Goal: Transaction & Acquisition: Purchase product/service

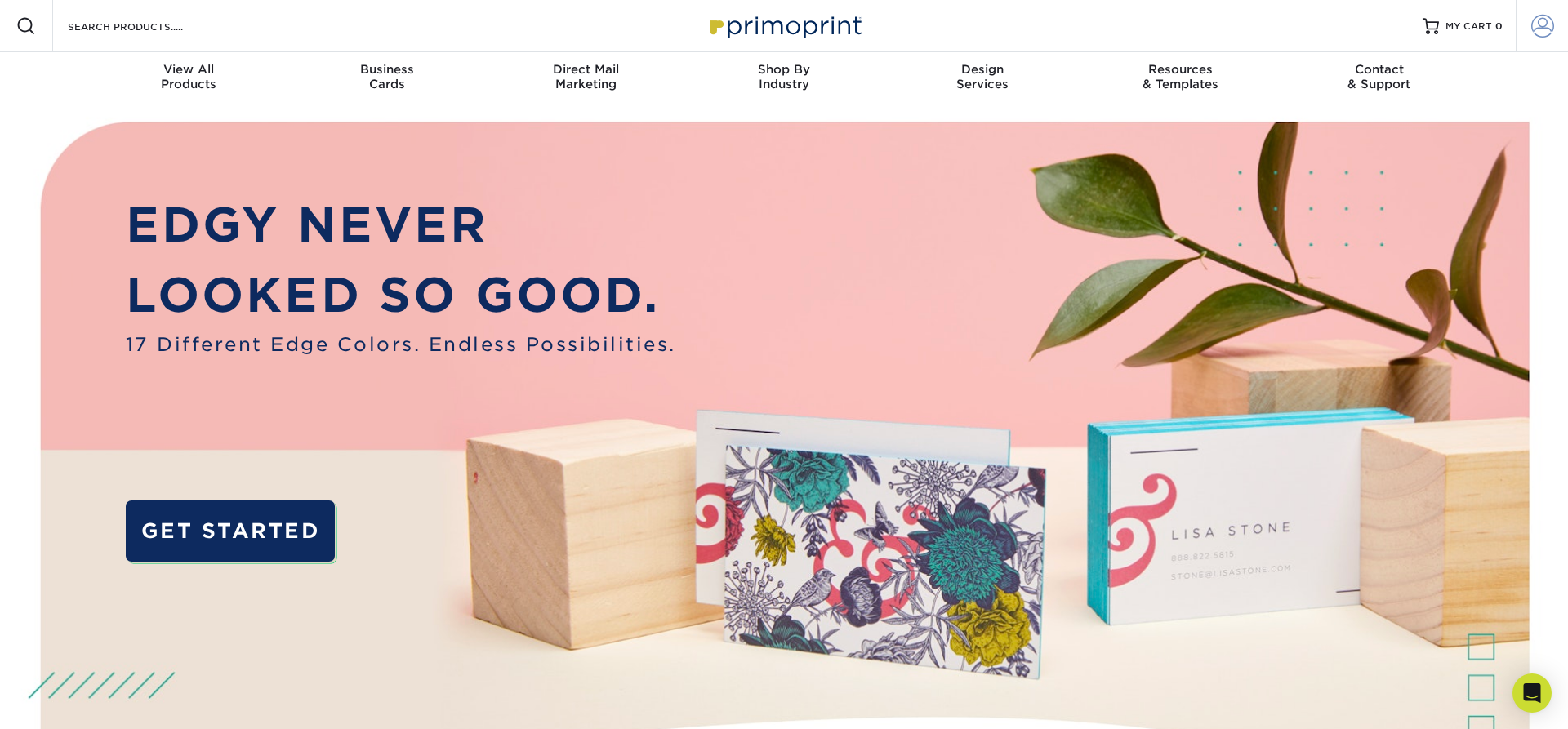
click at [1543, 34] on span at bounding box center [1543, 27] width 23 height 23
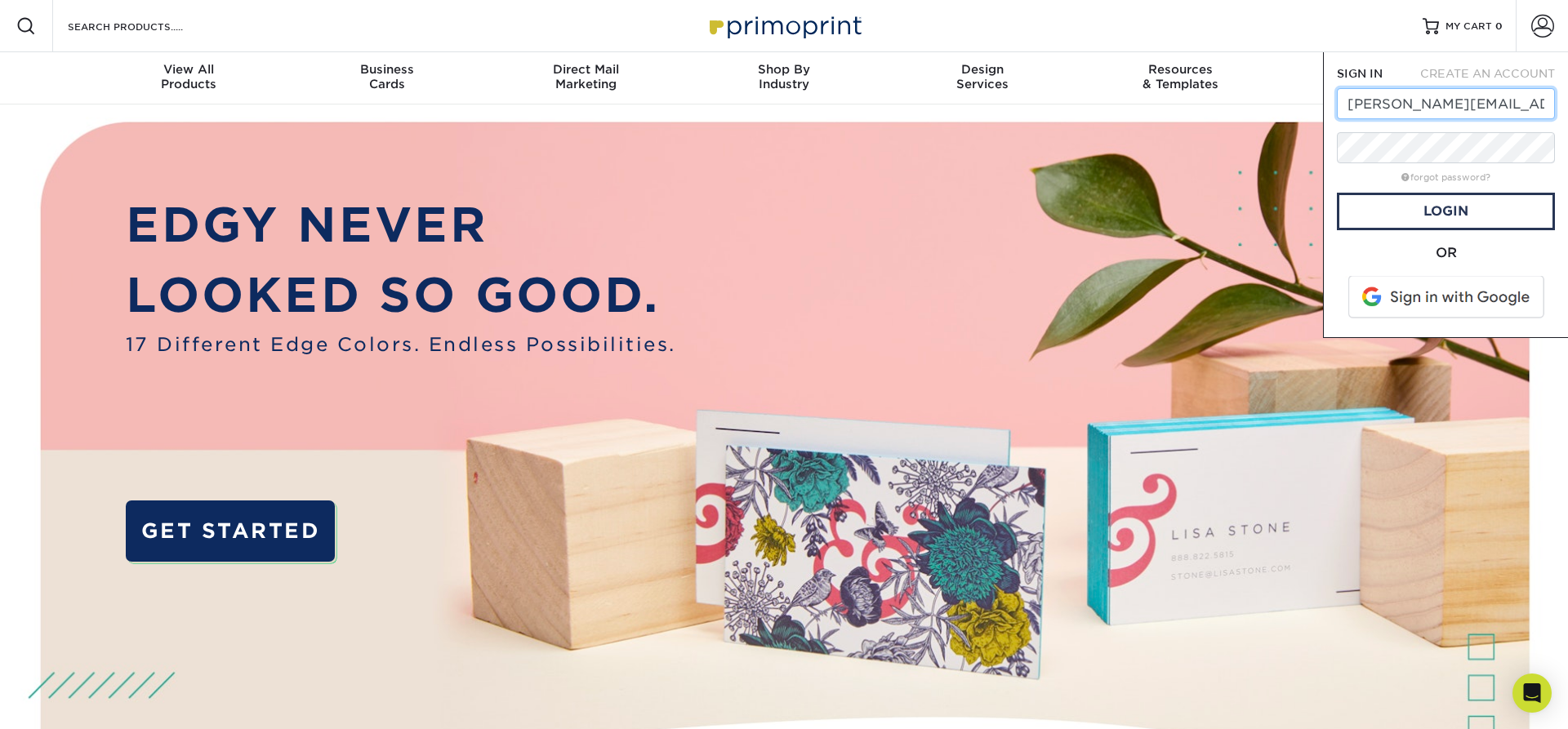
click at [1523, 103] on input "tonya.peach@reaxis.com" at bounding box center [1446, 103] width 218 height 31
type input "[PERSON_NAME][EMAIL_ADDRESS][DOMAIN_NAME]"
click at [1541, 170] on div "forgot password?" at bounding box center [1446, 177] width 218 height 19
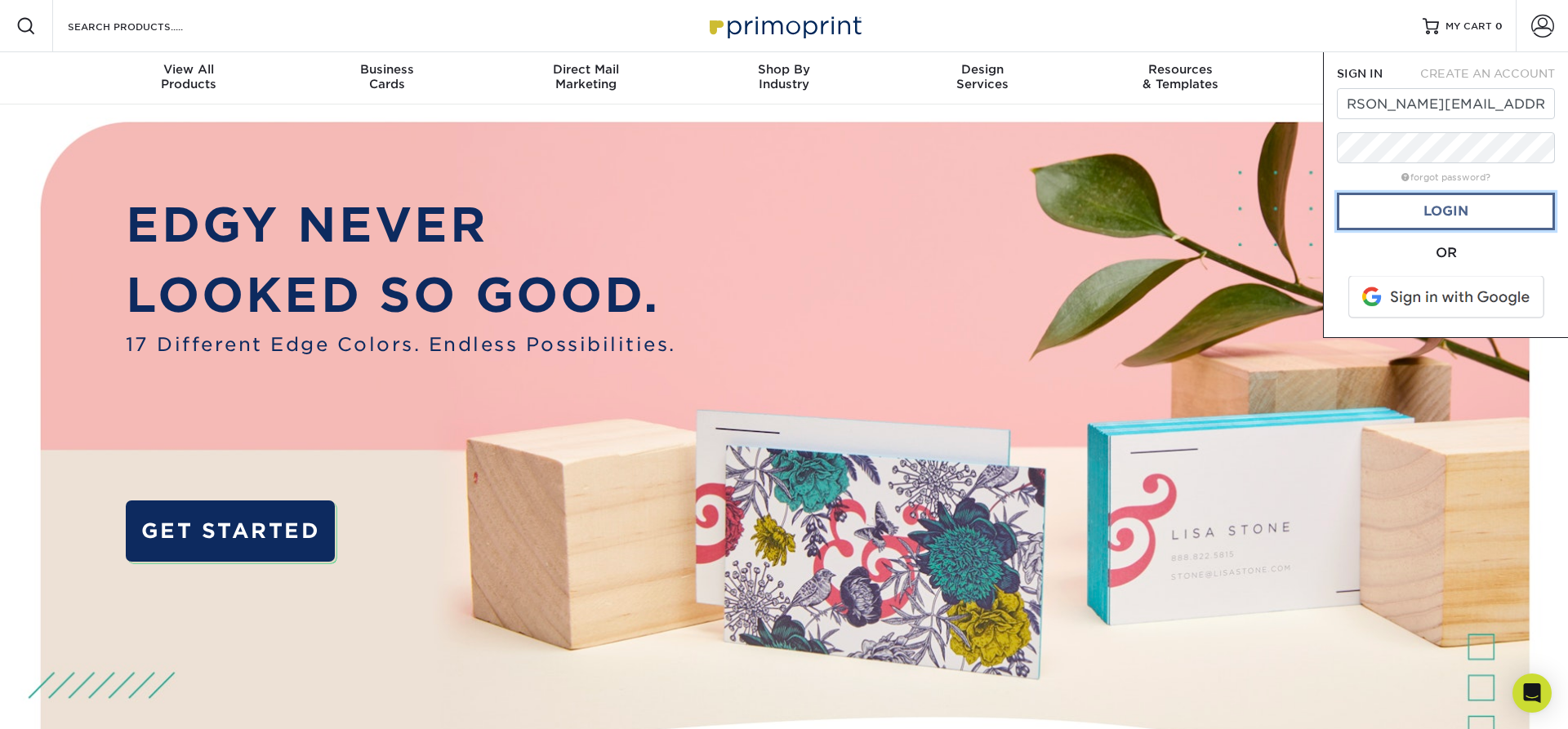
click at [1474, 221] on link "Login" at bounding box center [1446, 211] width 218 height 38
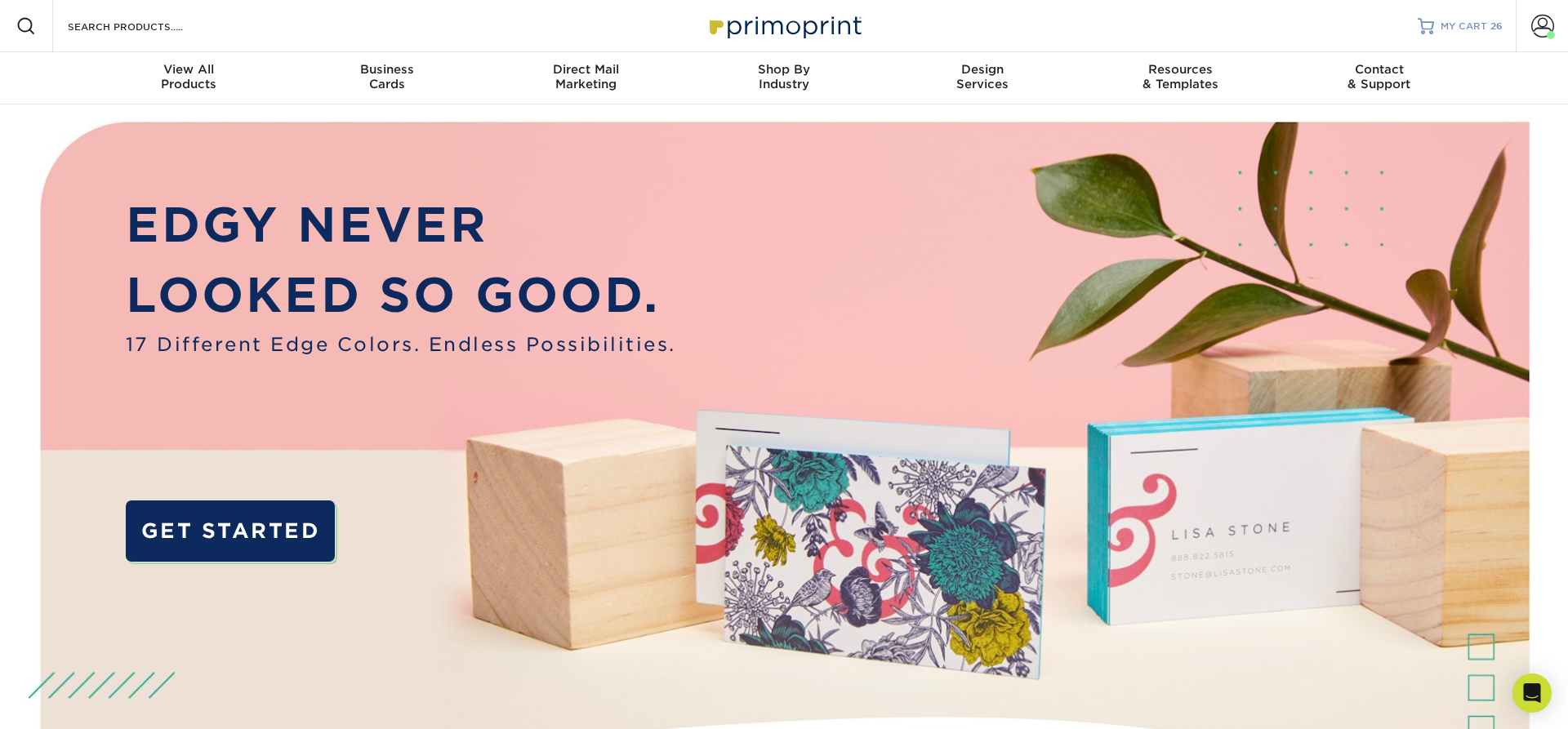
click at [1482, 28] on span "MY CART" at bounding box center [1464, 27] width 47 height 14
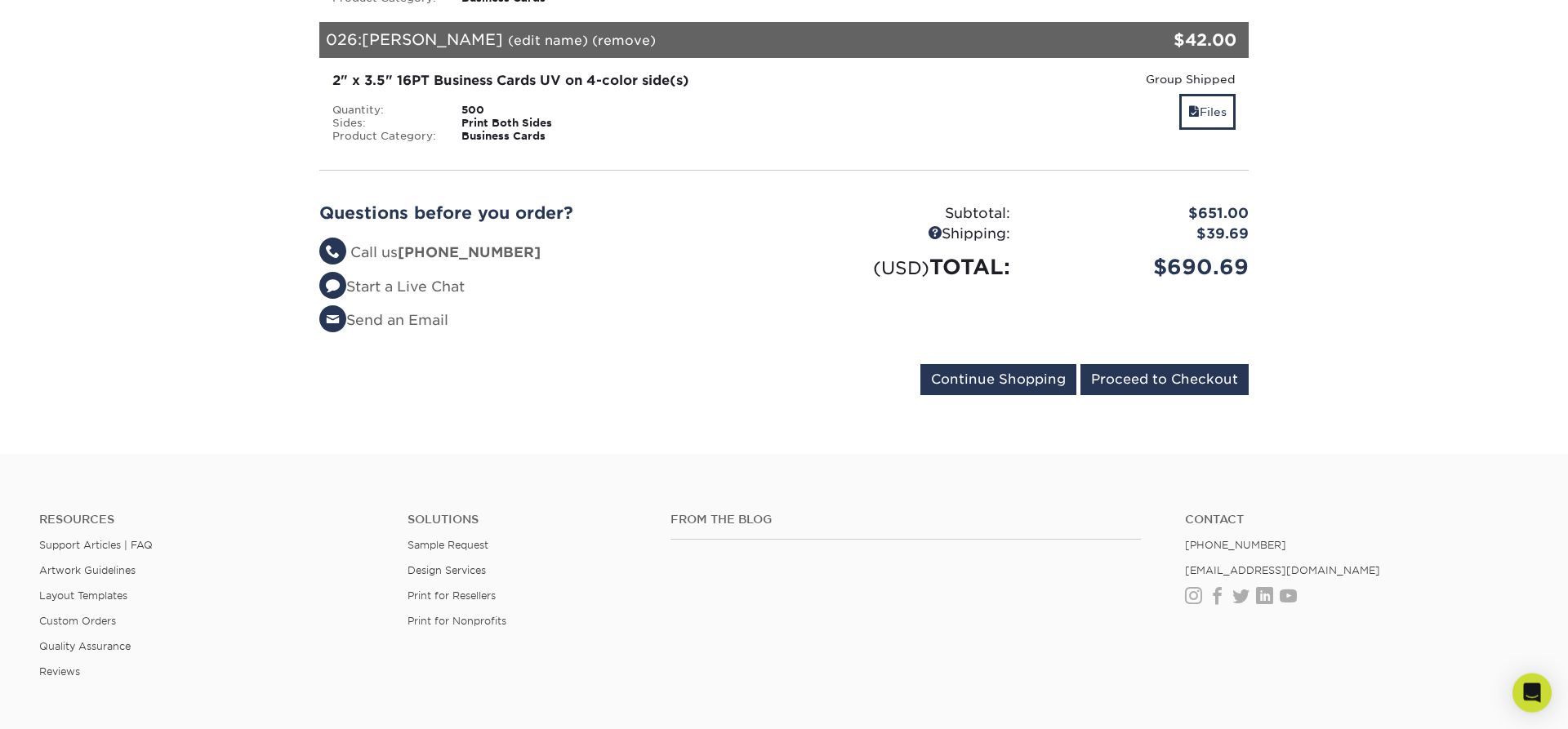
scroll to position [3816, 0]
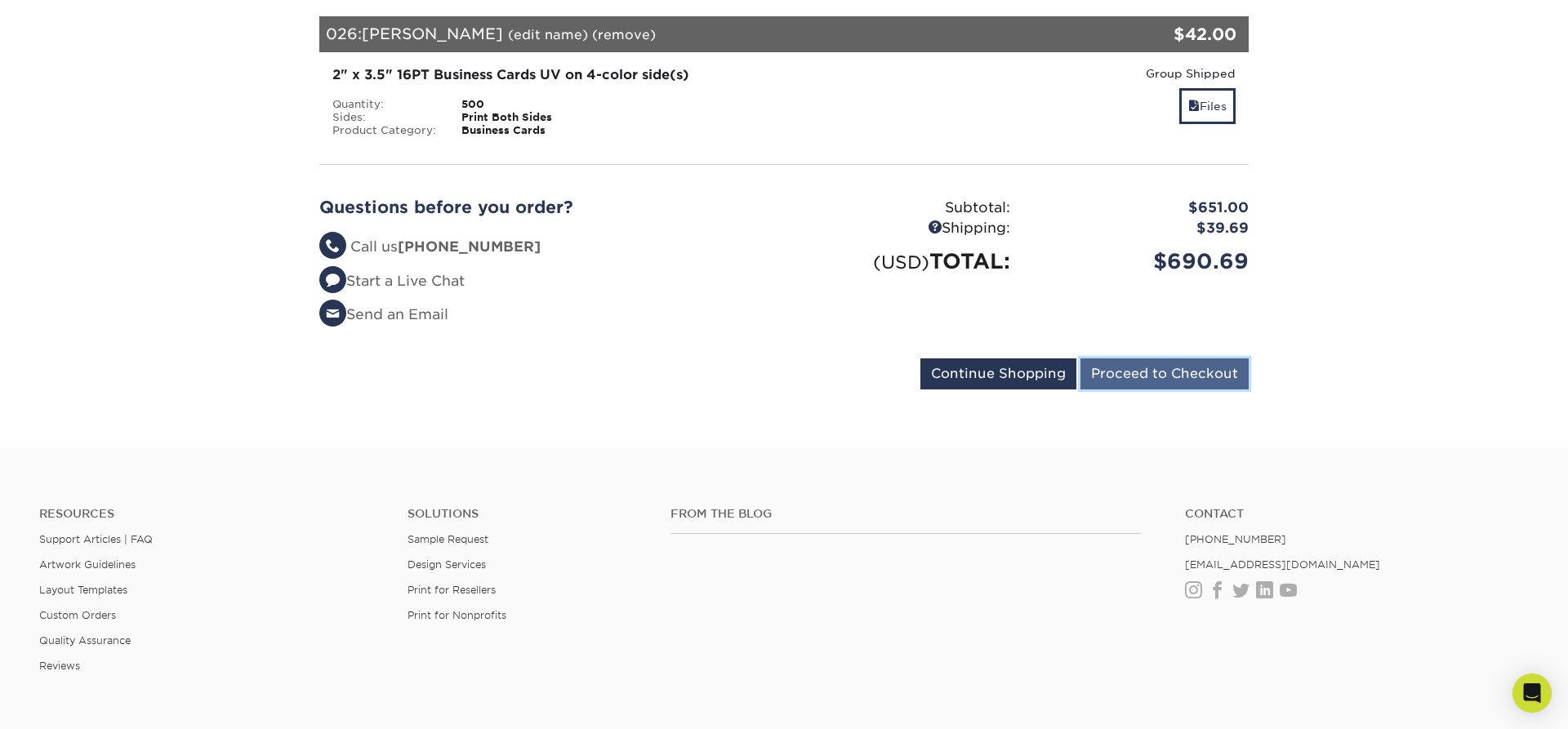
click at [1199, 359] on input "Proceed to Checkout" at bounding box center [1165, 374] width 168 height 31
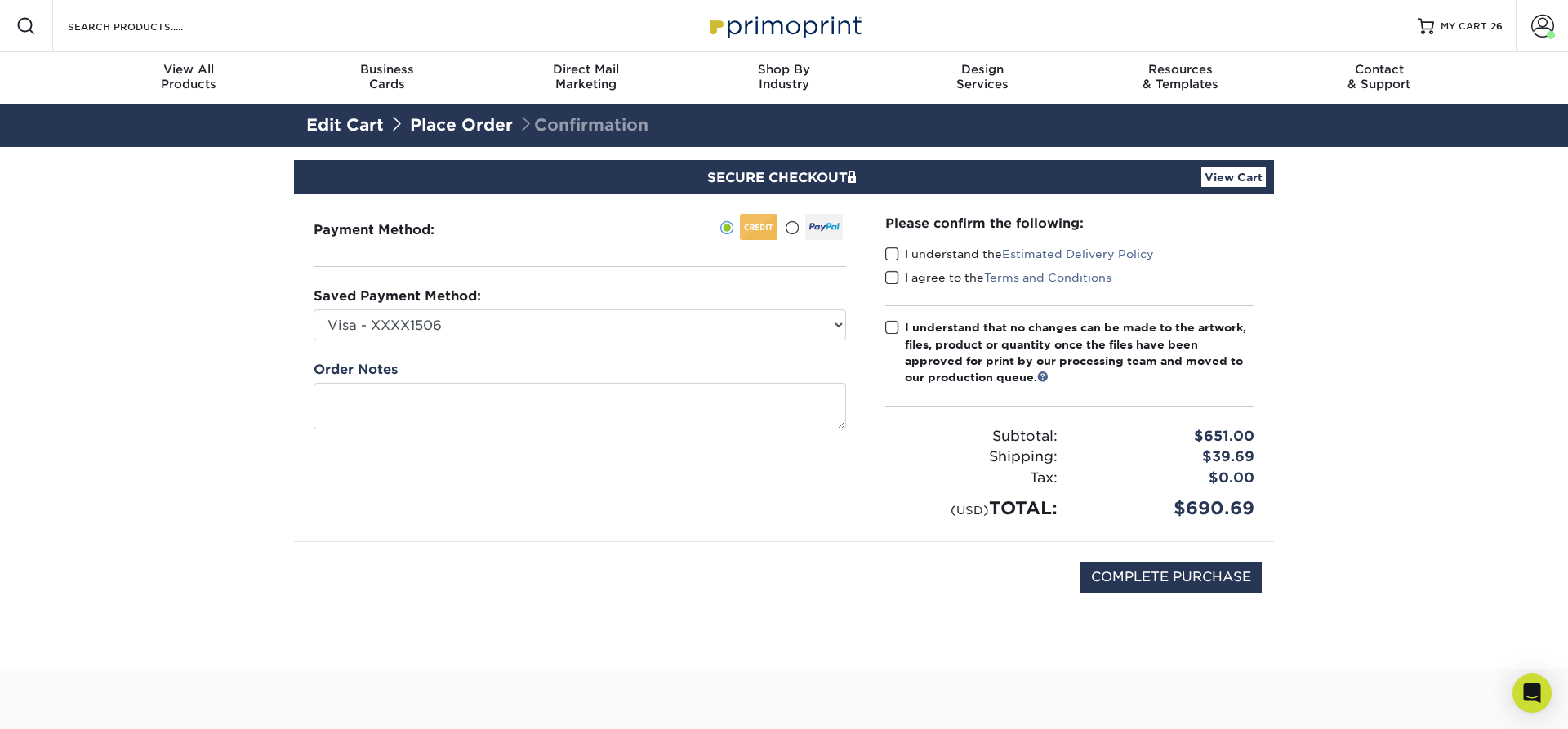
click at [894, 253] on span at bounding box center [893, 254] width 14 height 16
click at [0, 0] on input "I understand the Estimated Delivery Policy" at bounding box center [0, 0] width 0 height 0
click at [887, 283] on span at bounding box center [893, 278] width 14 height 16
click at [0, 0] on input "I agree to the Terms and Conditions" at bounding box center [0, 0] width 0 height 0
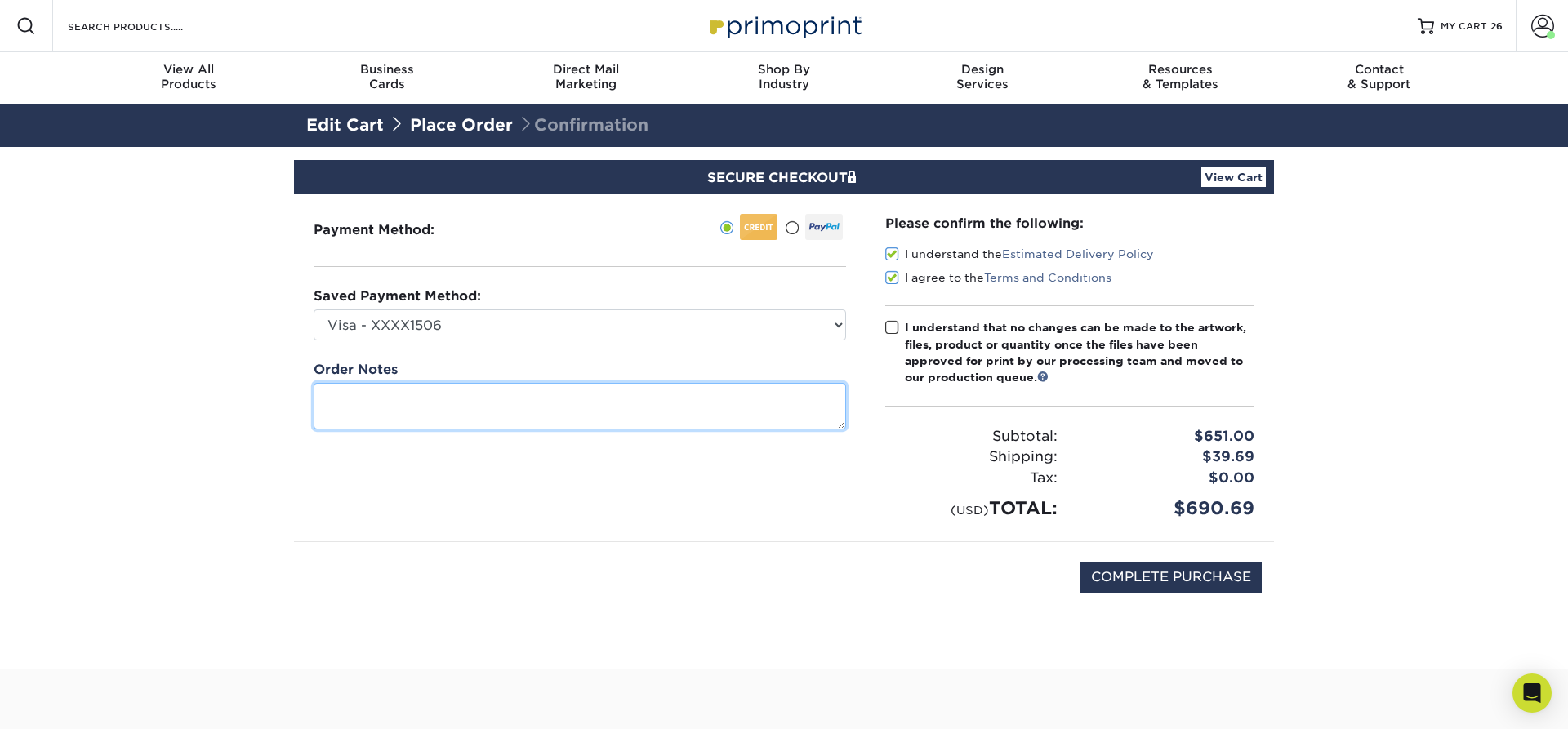
click at [689, 404] on textarea at bounding box center [580, 406] width 533 height 47
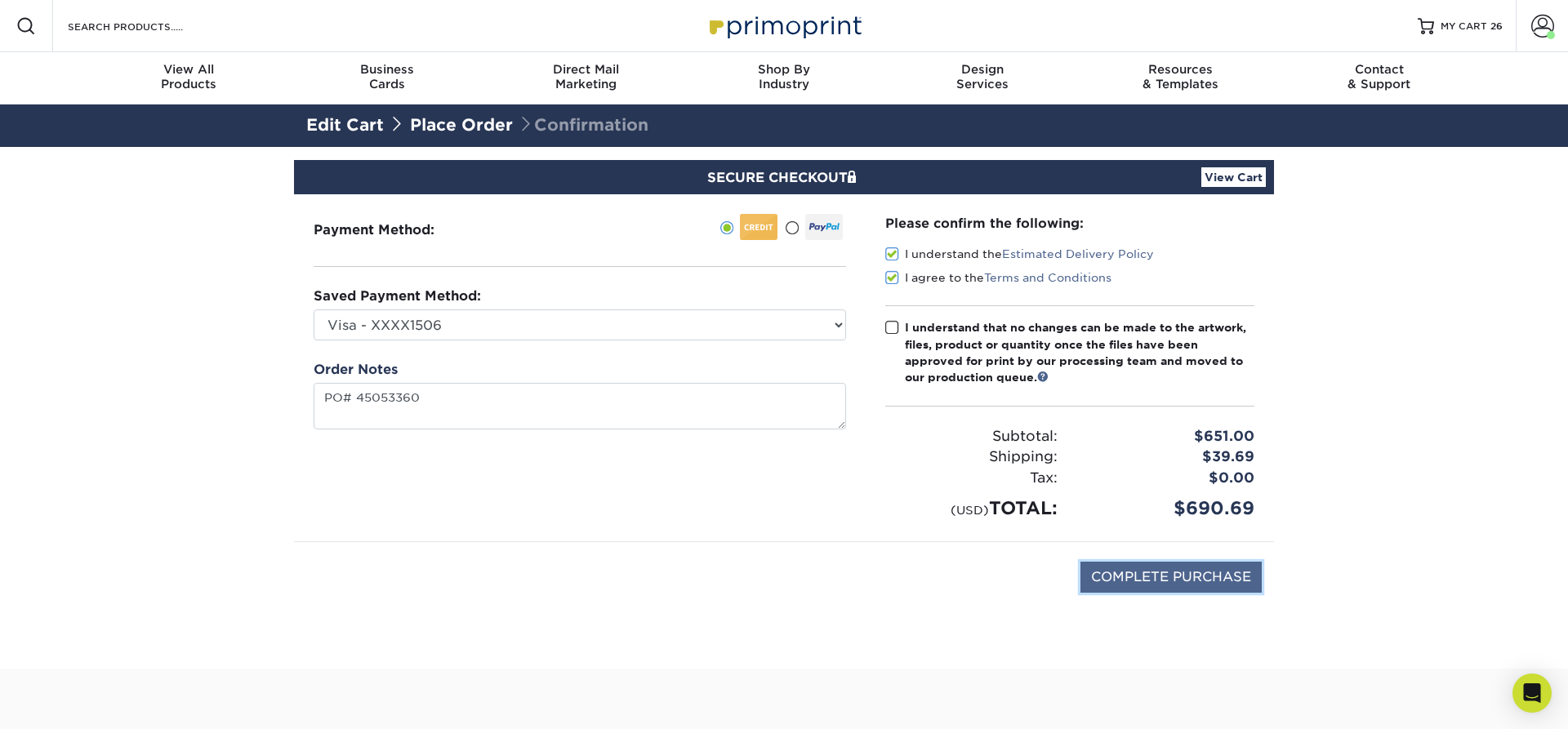
type textarea "PO 45053360"
click at [1193, 579] on input "COMPLETE PURCHASE" at bounding box center [1171, 577] width 181 height 31
click at [887, 328] on span at bounding box center [893, 328] width 14 height 16
click at [0, 0] on input "I understand that no changes can be made to the artwork, files, product or quan…" at bounding box center [0, 0] width 0 height 0
click at [1180, 578] on input "COMPLETE PURCHASE" at bounding box center [1171, 577] width 181 height 31
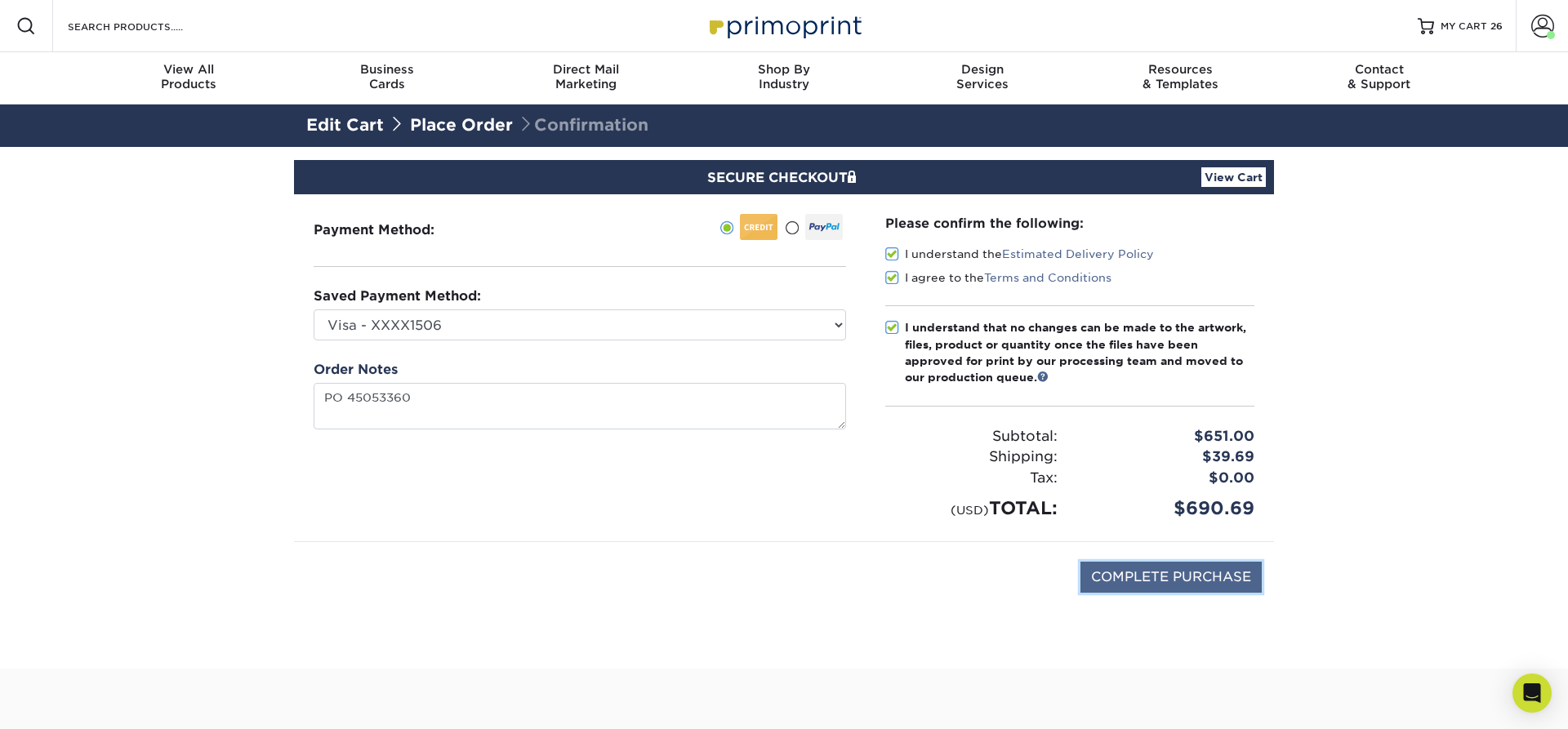
type input "PROCESSING, PLEASE WAIT..."
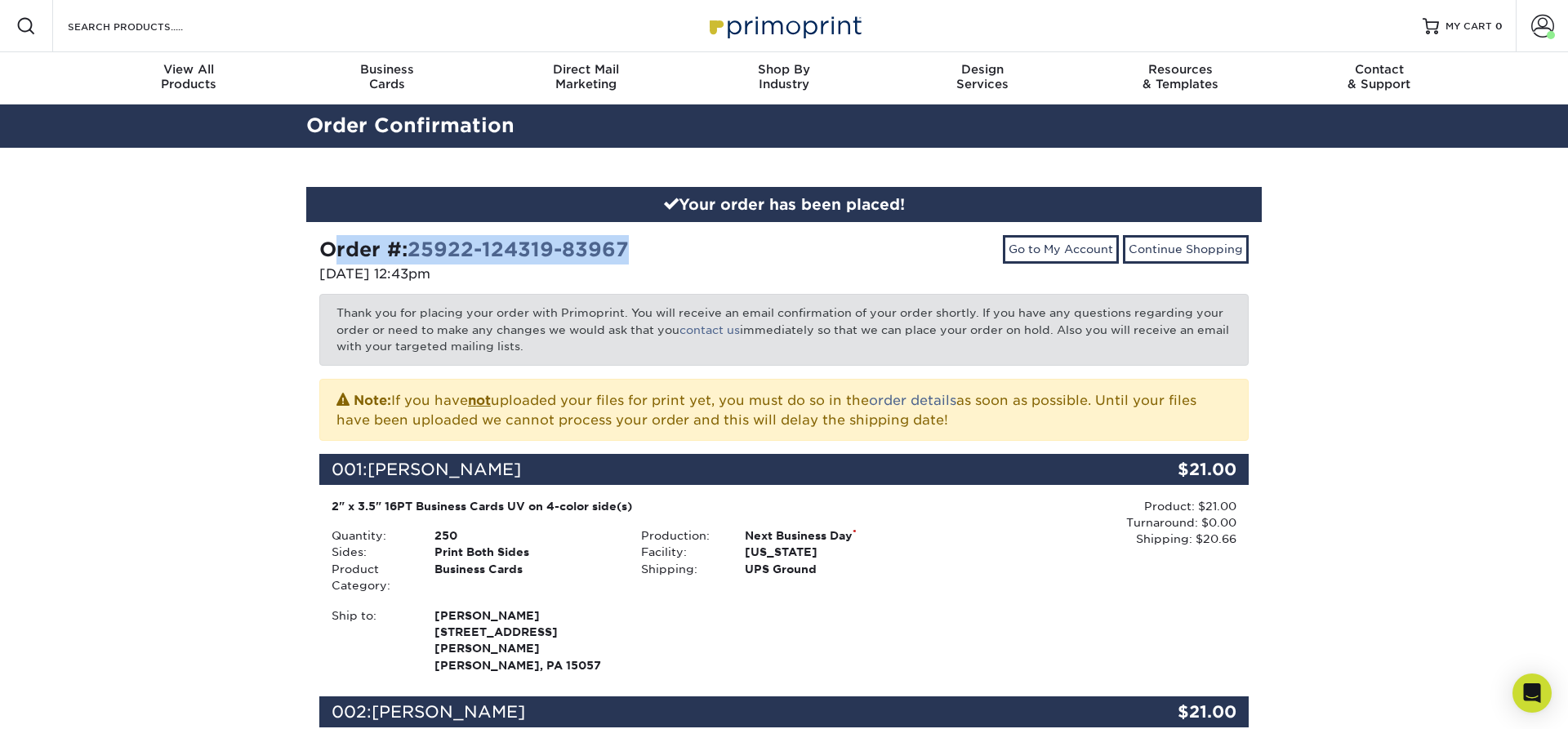
drag, startPoint x: 636, startPoint y: 246, endPoint x: 317, endPoint y: 254, distance: 319.1
click at [317, 254] on div "Order #: 25922-124319-83967 [DATE] 12:43pm" at bounding box center [545, 261] width 477 height 52
copy strong "Order #: 25922-124319-83967"
